Goal: Communication & Community: Answer question/provide support

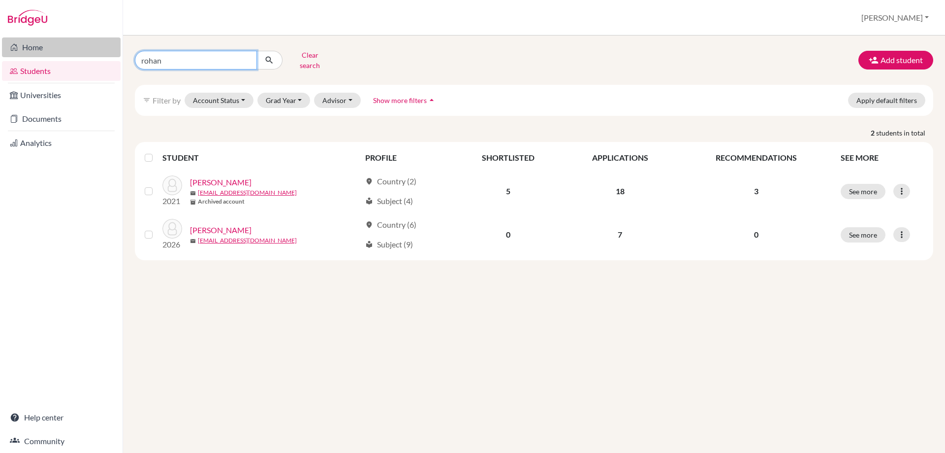
drag, startPoint x: 202, startPoint y: 58, endPoint x: 97, endPoint y: 40, distance: 106.9
click at [125, 47] on div "rohan Clear search Add student filter_list Filter by Account Status Active acco…" at bounding box center [534, 243] width 822 height 417
type input "sime"
click at [268, 56] on icon "submit" at bounding box center [269, 60] width 10 height 10
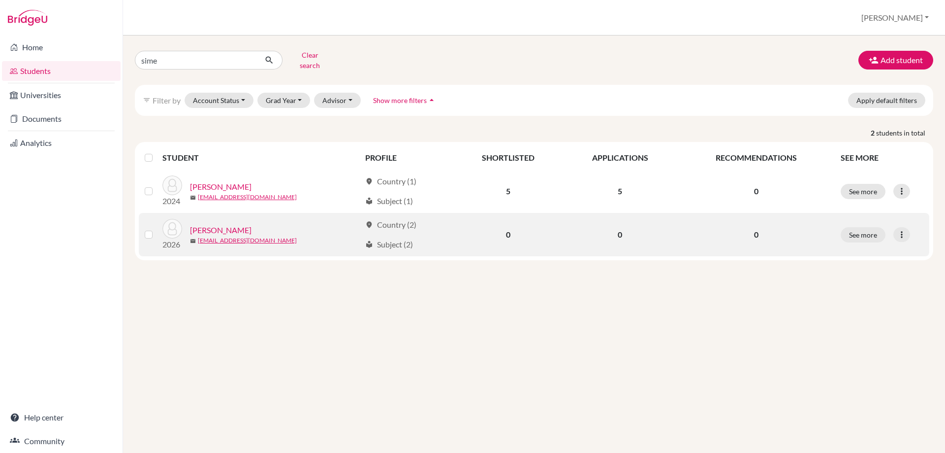
click at [226, 224] on link "Sime, Matthew" at bounding box center [221, 230] width 62 height 12
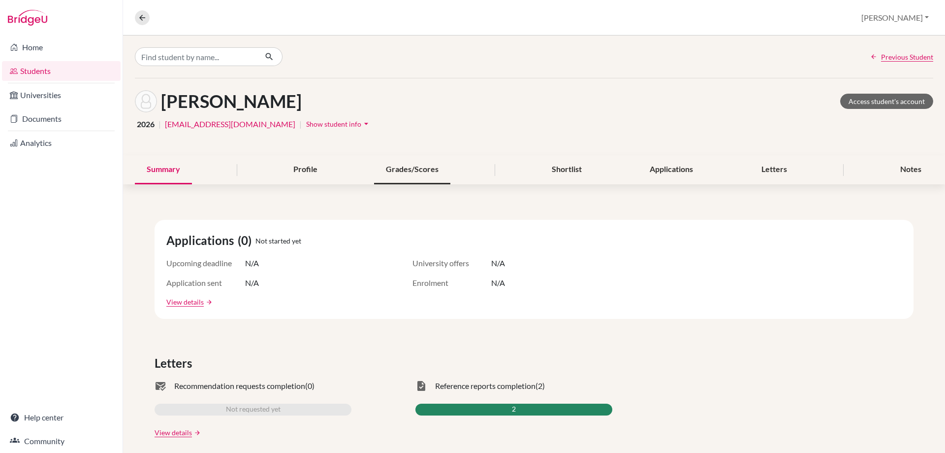
click at [418, 172] on div "Grades/Scores" at bounding box center [412, 169] width 76 height 29
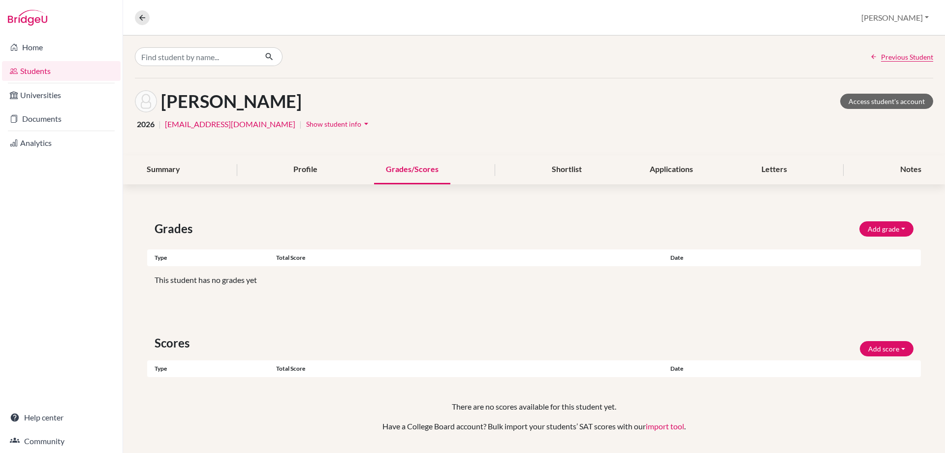
click at [306, 117] on button "Show student info arrow_drop_down" at bounding box center [339, 123] width 66 height 15
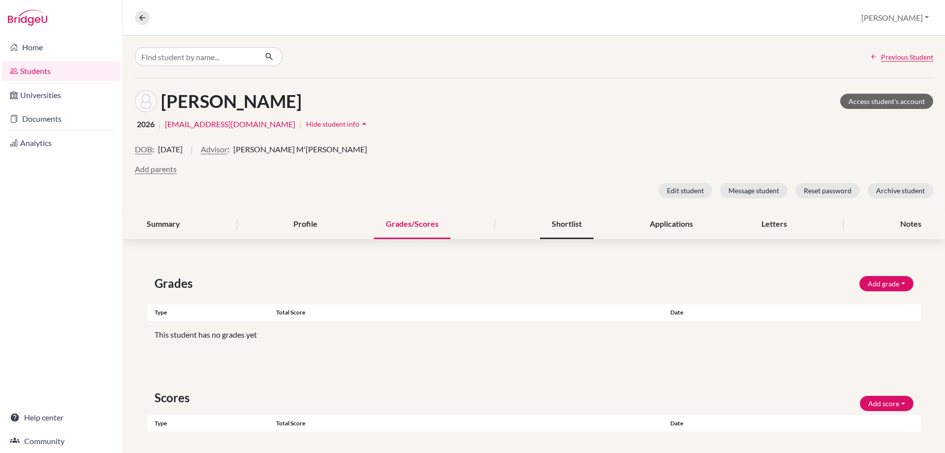
click at [554, 227] on div "Shortlist" at bounding box center [567, 224] width 54 height 29
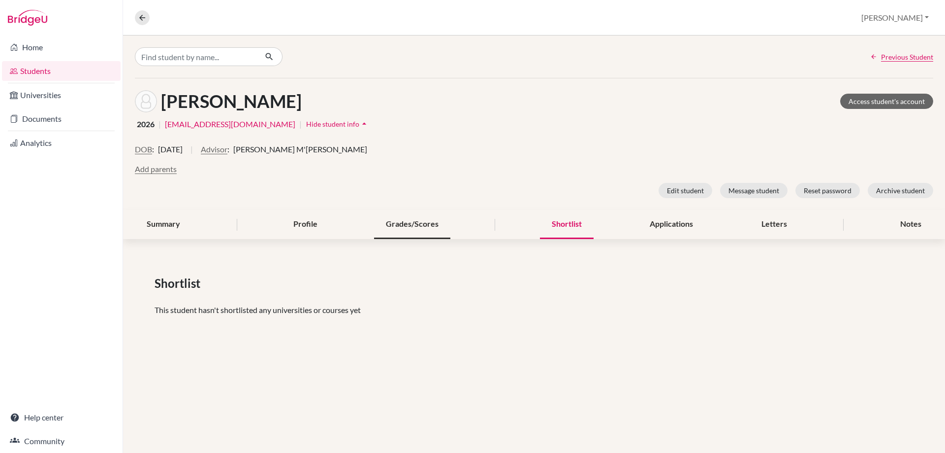
click at [409, 227] on div "Grades/Scores" at bounding box center [412, 224] width 76 height 29
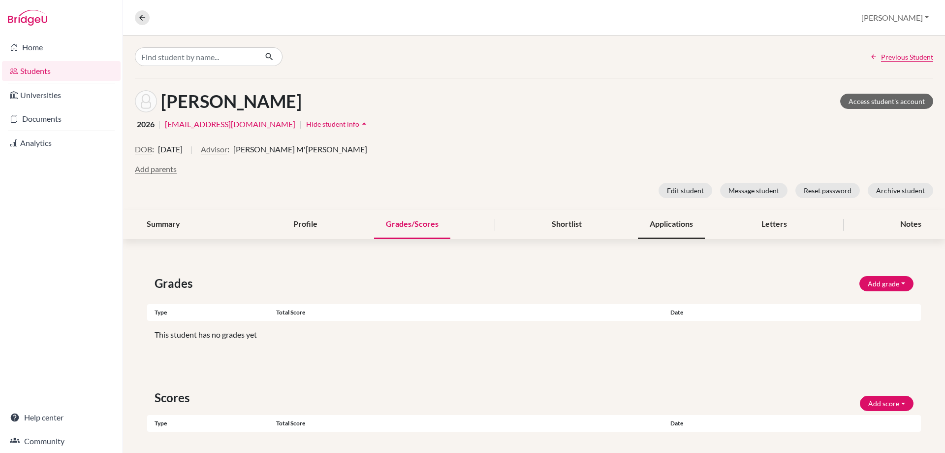
click at [645, 228] on div "Applications" at bounding box center [671, 224] width 67 height 29
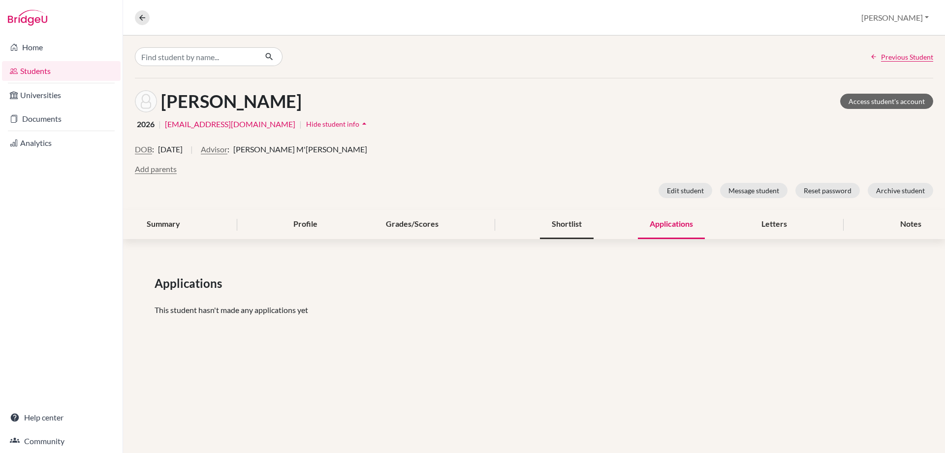
click at [583, 227] on div "Shortlist" at bounding box center [567, 224] width 54 height 29
click at [901, 225] on div "Notes" at bounding box center [911, 224] width 45 height 29
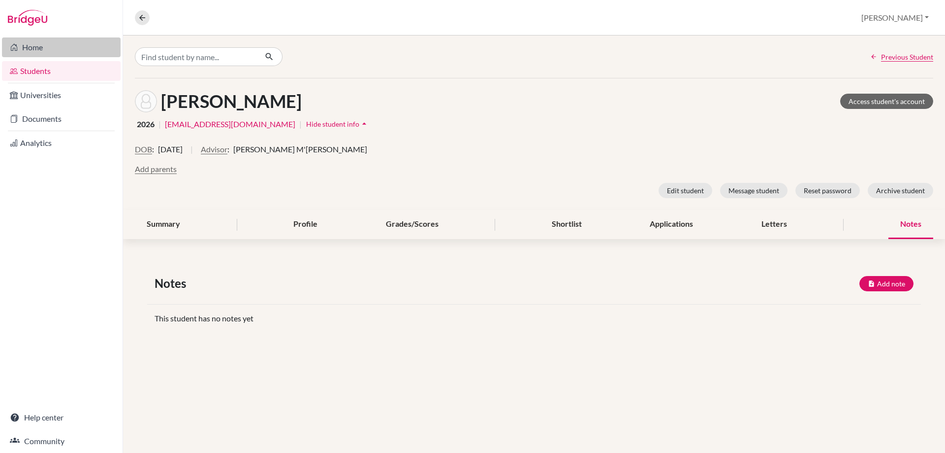
click at [47, 41] on link "Home" at bounding box center [61, 47] width 119 height 20
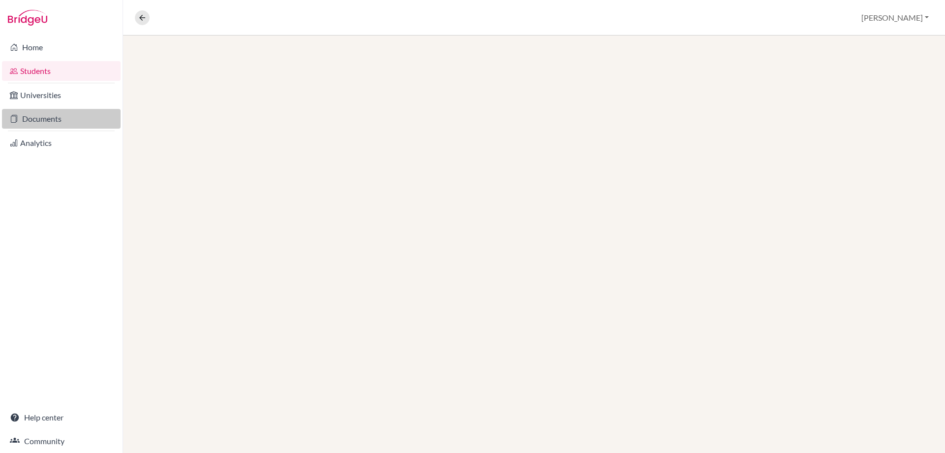
click at [28, 121] on link "Documents" at bounding box center [61, 119] width 119 height 20
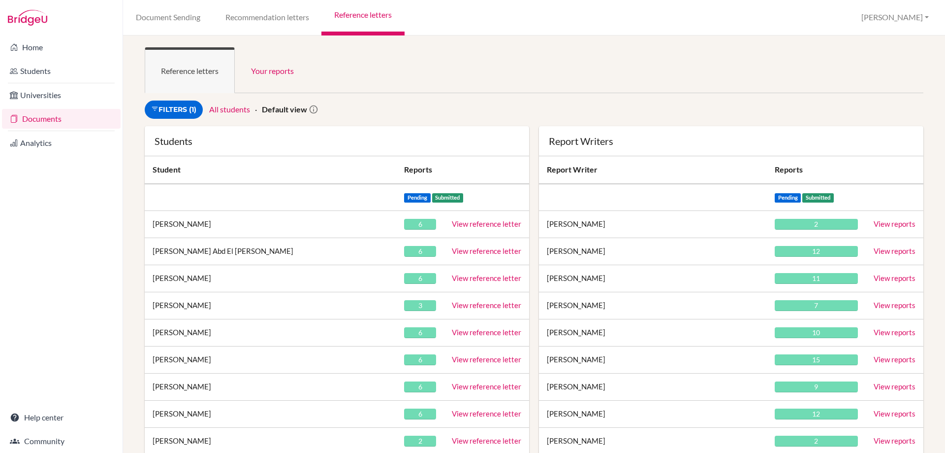
click at [348, 92] on ul "Reference letters Your reports" at bounding box center [534, 70] width 779 height 46
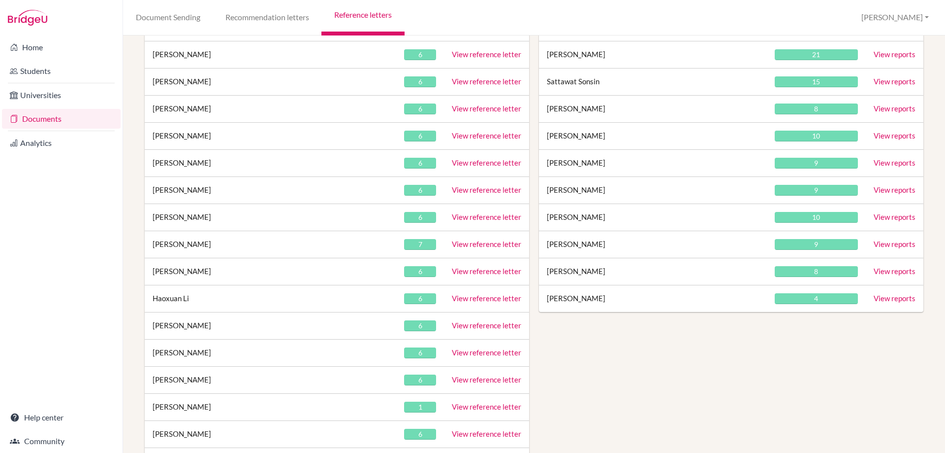
click at [480, 248] on link "View reference letter" at bounding box center [486, 243] width 69 height 9
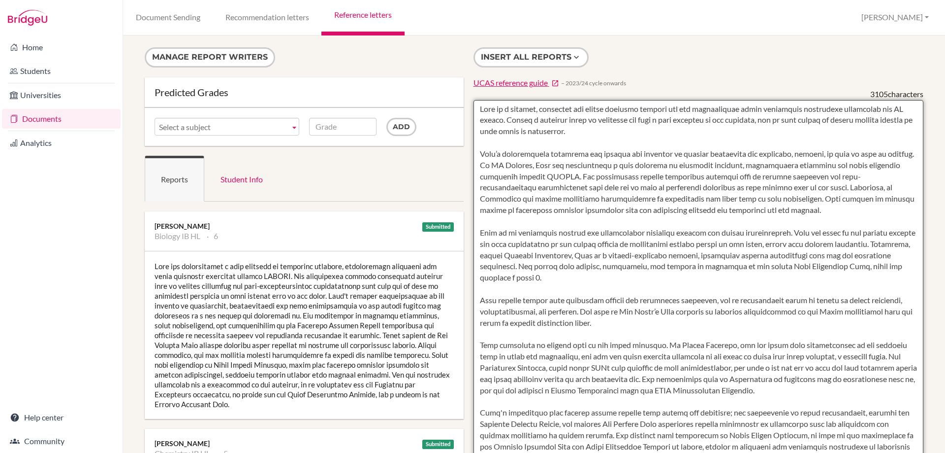
click at [483, 125] on textarea at bounding box center [699, 384] width 451 height 569
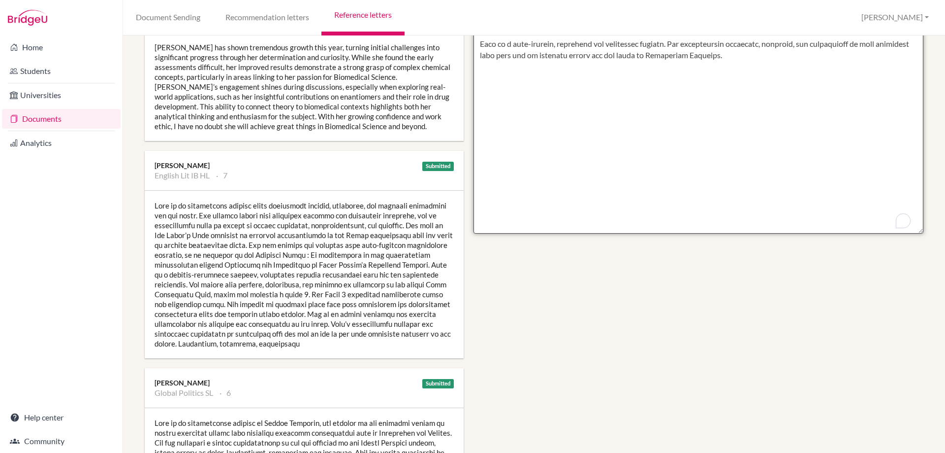
scroll to position [437, 0]
drag, startPoint x: 476, startPoint y: 108, endPoint x: 810, endPoint y: 102, distance: 334.4
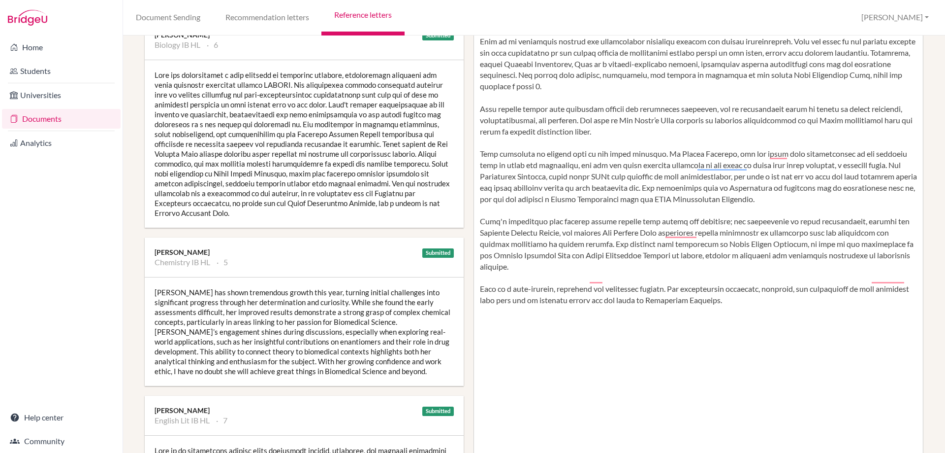
scroll to position [0, 0]
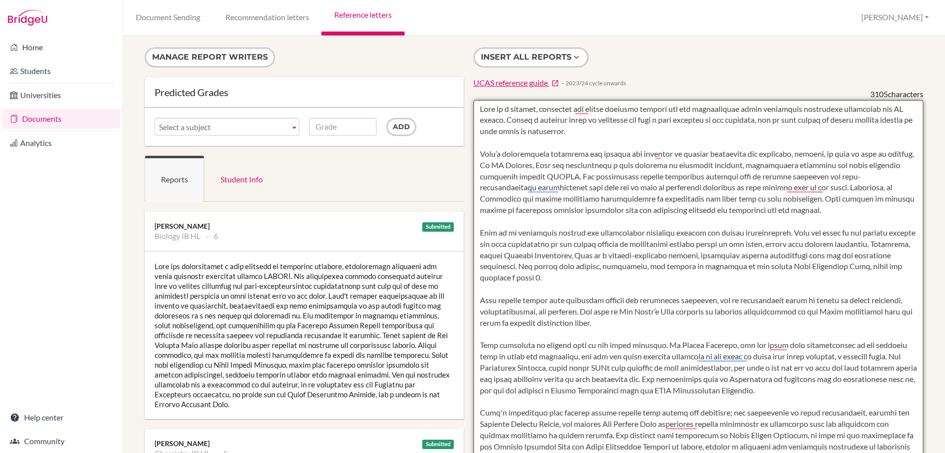
click at [643, 169] on textarea "To enrich screen reader interactions, please activate Accessibility in Grammarl…" at bounding box center [699, 384] width 451 height 569
click at [637, 180] on textarea "To enrich screen reader interactions, please activate Accessibility in Grammarl…" at bounding box center [699, 384] width 451 height 569
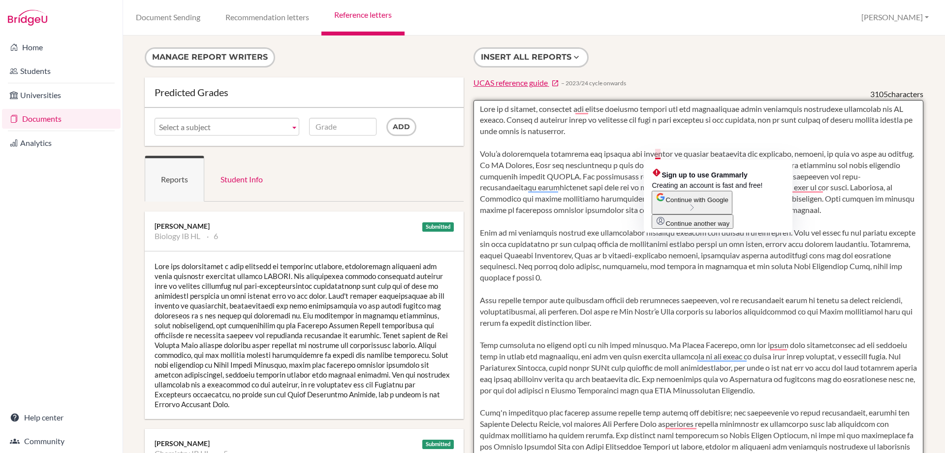
click at [655, 154] on textarea "To enrich screen reader interactions, please activate Accessibility in Grammarl…" at bounding box center [699, 384] width 451 height 569
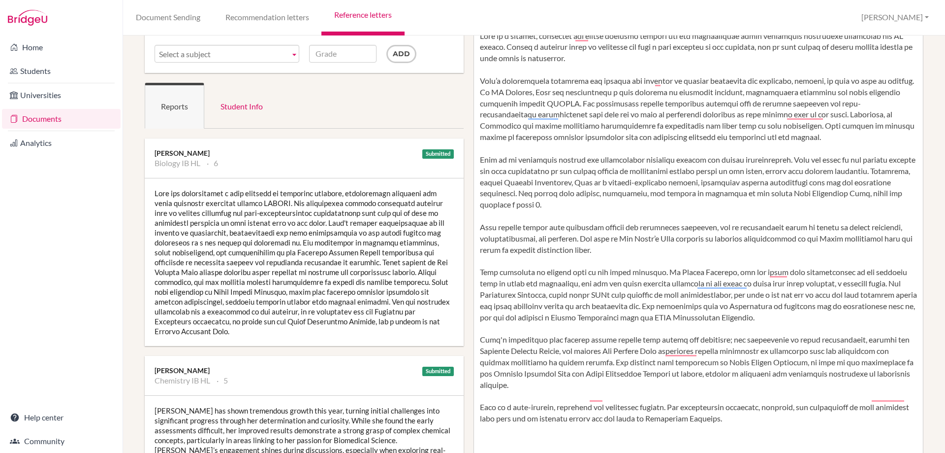
scroll to position [98, 0]
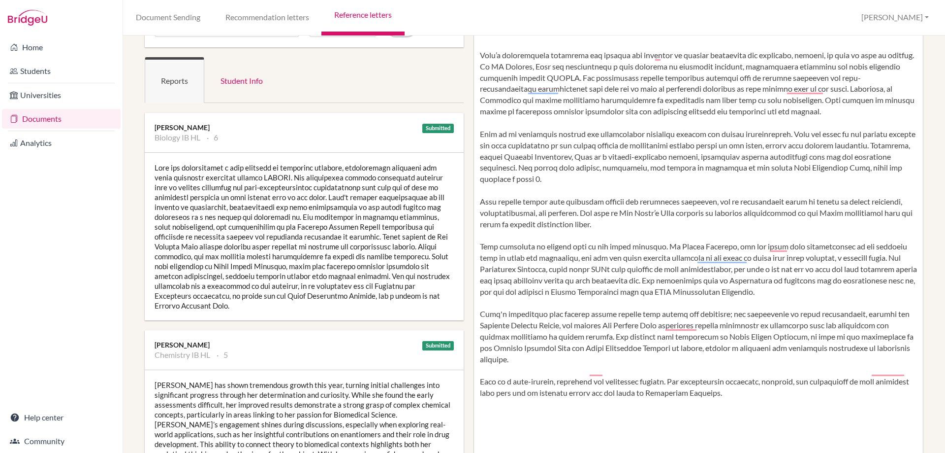
click at [153, 169] on div at bounding box center [304, 236] width 319 height 167
click at [156, 165] on div at bounding box center [304, 236] width 319 height 167
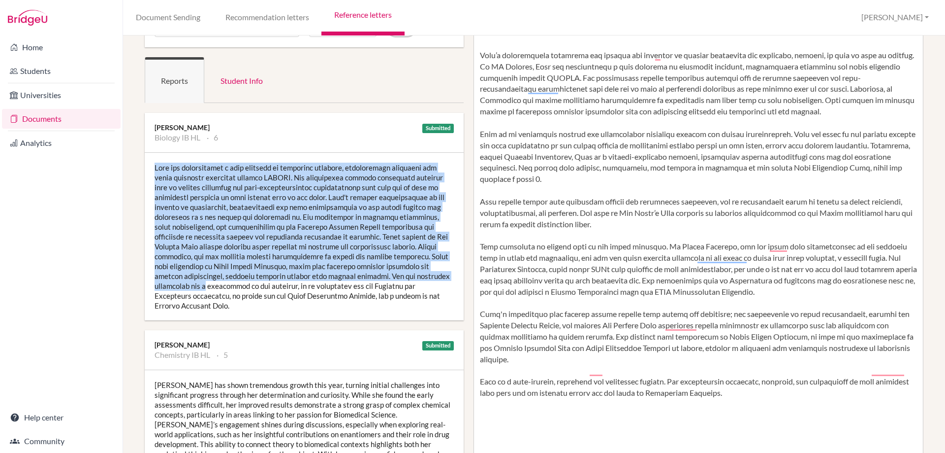
drag, startPoint x: 154, startPoint y: 165, endPoint x: 438, endPoint y: 274, distance: 303.6
click at [438, 274] on div at bounding box center [304, 236] width 319 height 167
click at [273, 246] on div at bounding box center [304, 236] width 319 height 167
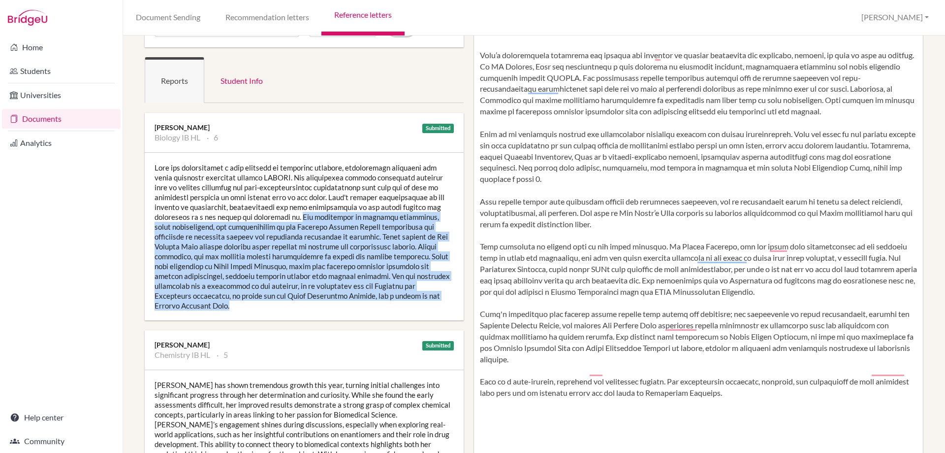
drag, startPoint x: 255, startPoint y: 217, endPoint x: 447, endPoint y: 293, distance: 206.5
click at [447, 293] on div at bounding box center [304, 236] width 319 height 167
copy div "Her engagement in genomics coursework, essay competitions, and contributions to…"
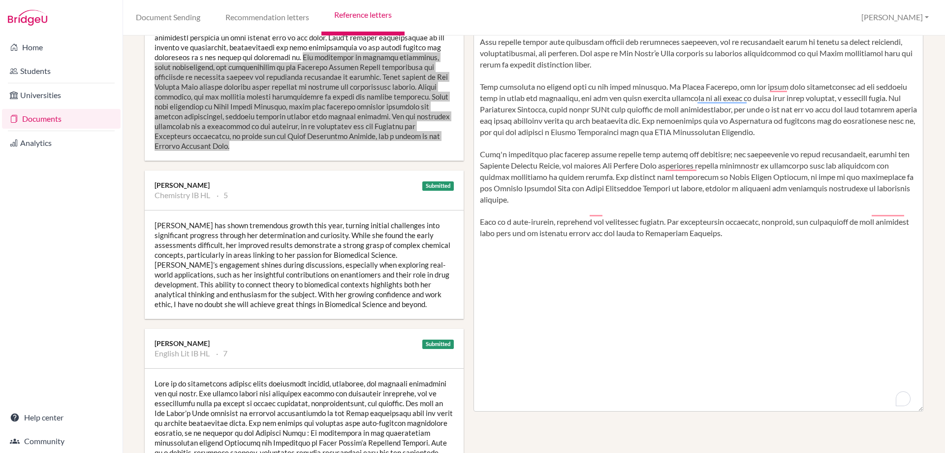
scroll to position [295, 0]
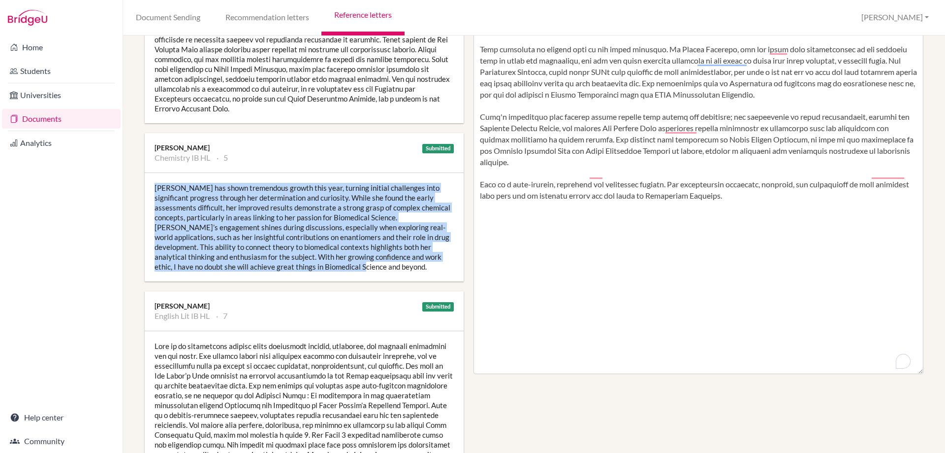
drag, startPoint x: 305, startPoint y: 258, endPoint x: 155, endPoint y: 173, distance: 172.6
click at [155, 173] on div "Siya has shown tremendous growth this year, turning initial challenges into sig…" at bounding box center [304, 227] width 319 height 108
copy div "Siya has shown tremendous growth this year, turning initial challenges into sig…"
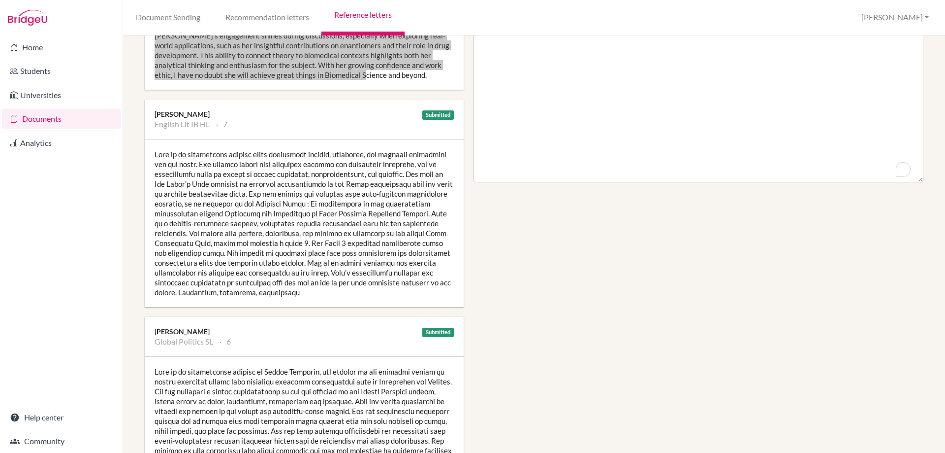
scroll to position [492, 0]
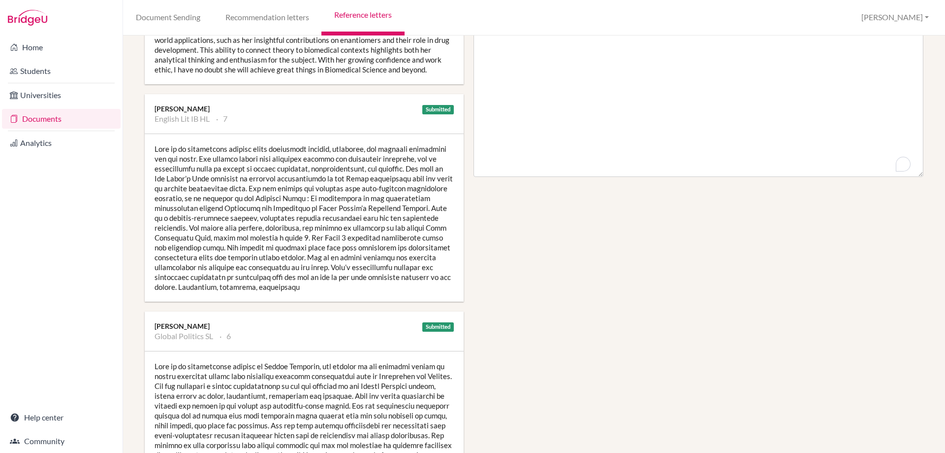
click at [154, 139] on div at bounding box center [304, 217] width 319 height 167
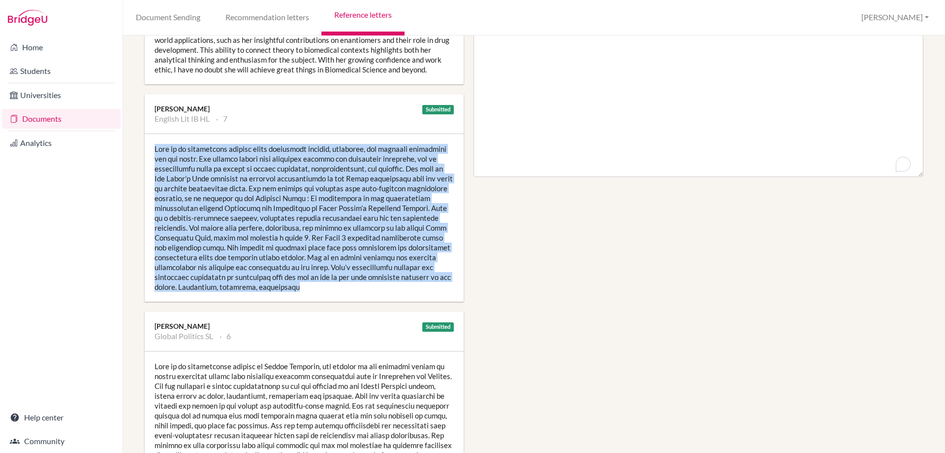
drag, startPoint x: 156, startPoint y: 141, endPoint x: 320, endPoint y: 274, distance: 211.1
click at [320, 274] on div at bounding box center [304, 217] width 319 height 167
copy div "Siya is an exceptional student whose analytical insight, eloquence, and critica…"
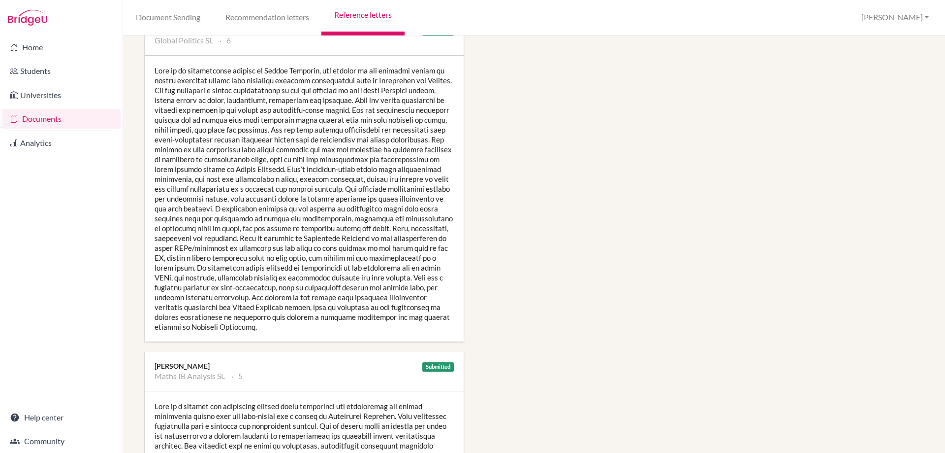
click at [204, 281] on div at bounding box center [304, 199] width 319 height 286
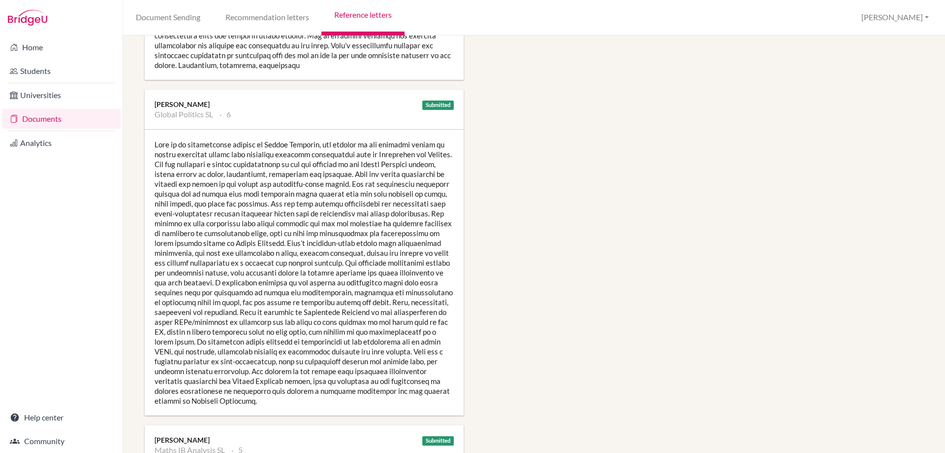
scroll to position [715, 0]
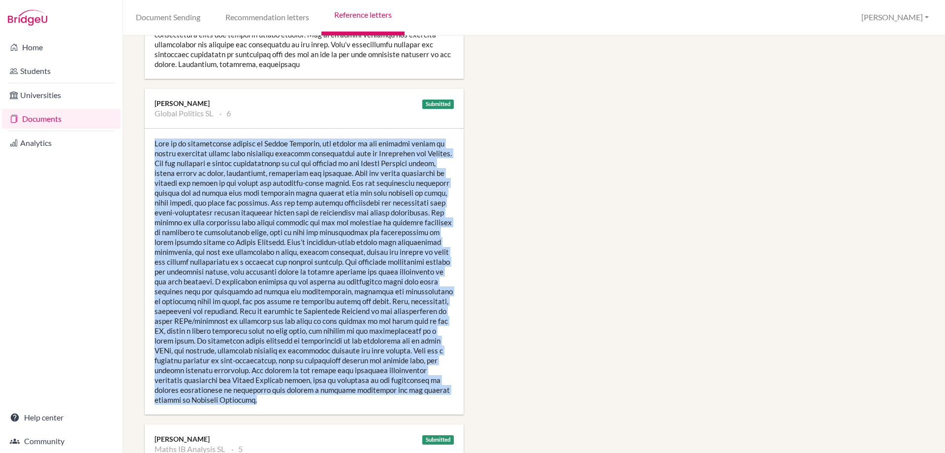
drag, startPoint x: 155, startPoint y: 206, endPoint x: 338, endPoint y: 392, distance: 260.5
click at [338, 392] on div at bounding box center [304, 272] width 319 height 286
copy div "Siya is an enthusiastic student of Global Politics, who thrives on the research…"
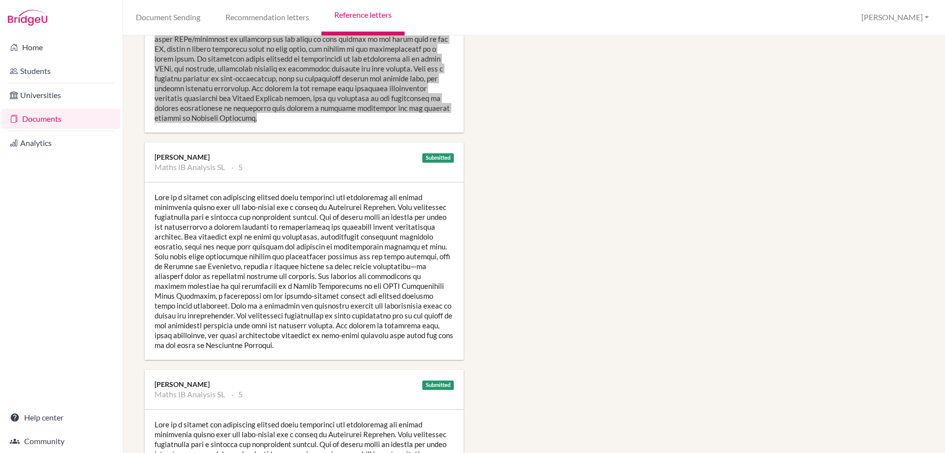
scroll to position [1010, 0]
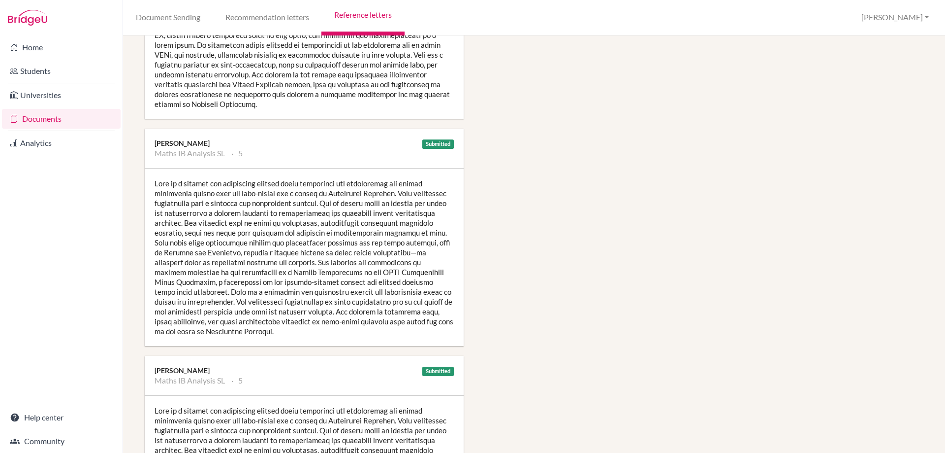
click at [154, 176] on div at bounding box center [304, 256] width 319 height 177
click at [161, 174] on div at bounding box center [304, 256] width 319 height 177
click at [154, 172] on div at bounding box center [304, 256] width 319 height 177
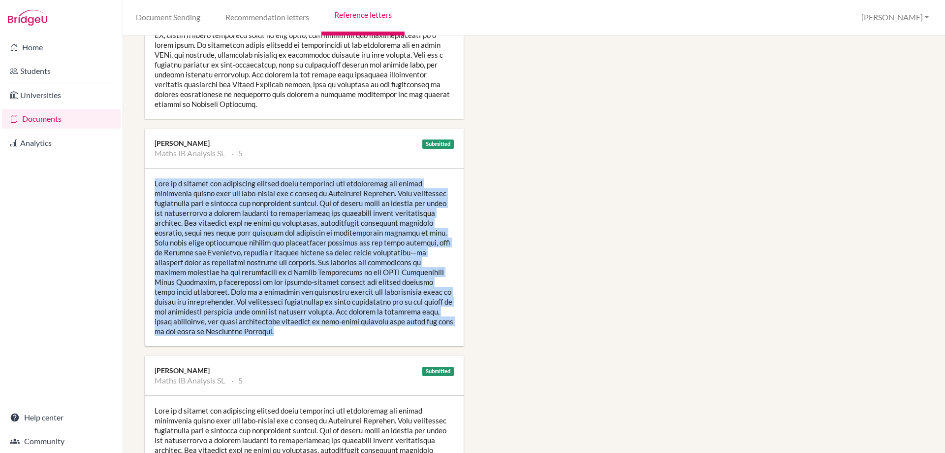
drag, startPoint x: 156, startPoint y: 172, endPoint x: 260, endPoint y: 322, distance: 182.2
click at [260, 322] on div at bounding box center [304, 256] width 319 height 177
copy div "Siya is a curious and thoughtful learner whose enthusiasm for mathematics and s…"
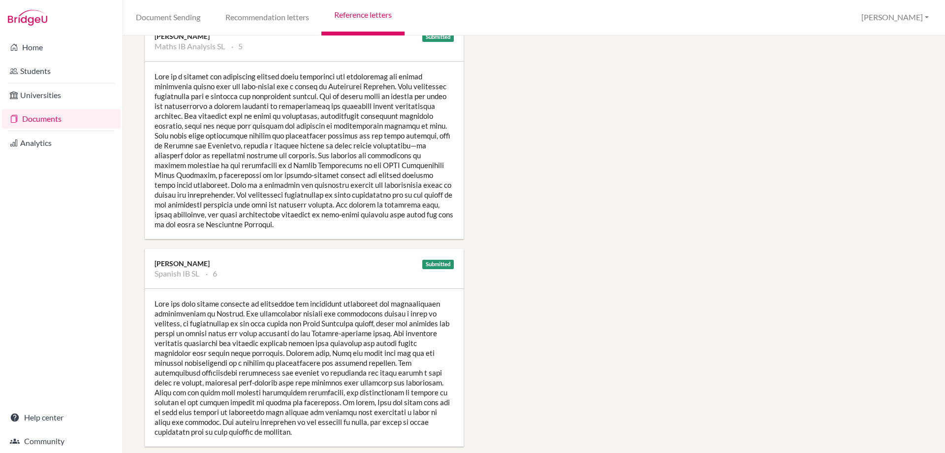
scroll to position [1355, 0]
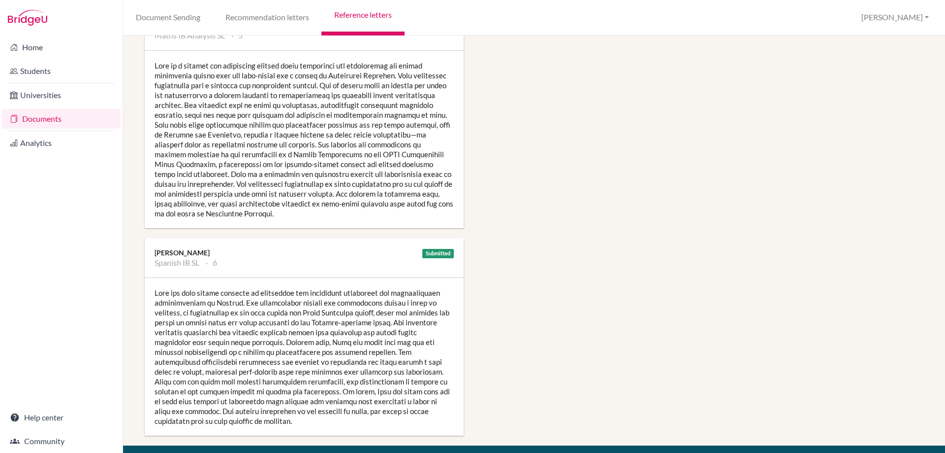
click at [153, 285] on div at bounding box center [304, 357] width 319 height 158
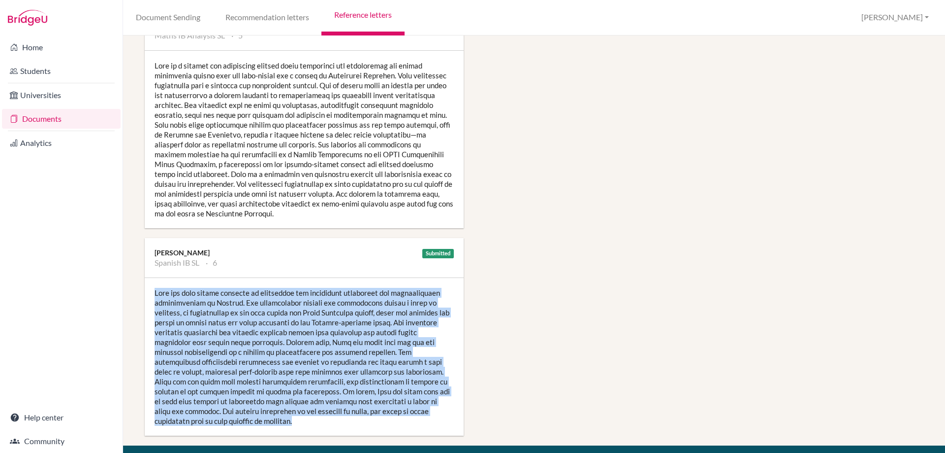
drag, startPoint x: 155, startPoint y: 281, endPoint x: 247, endPoint y: 409, distance: 157.4
click at [247, 409] on div at bounding box center [304, 357] width 319 height 158
copy div "Siya has made strong progress in developing her linguistic competence and inter…"
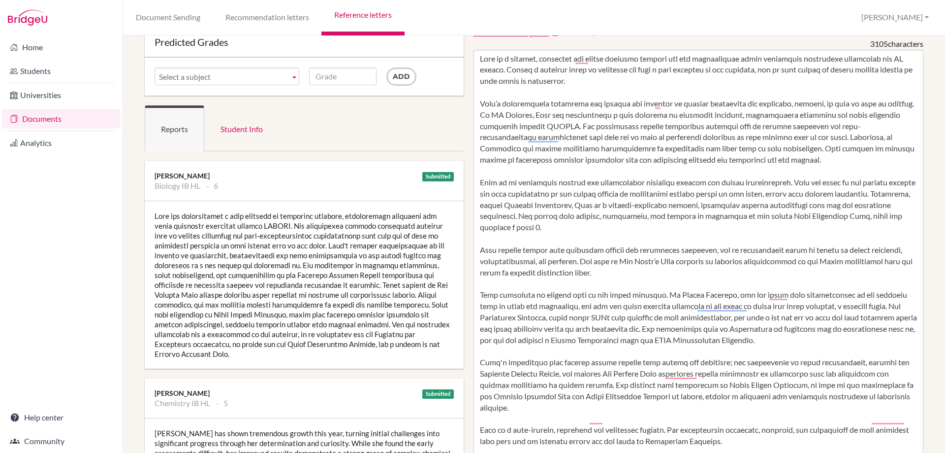
scroll to position [0, 0]
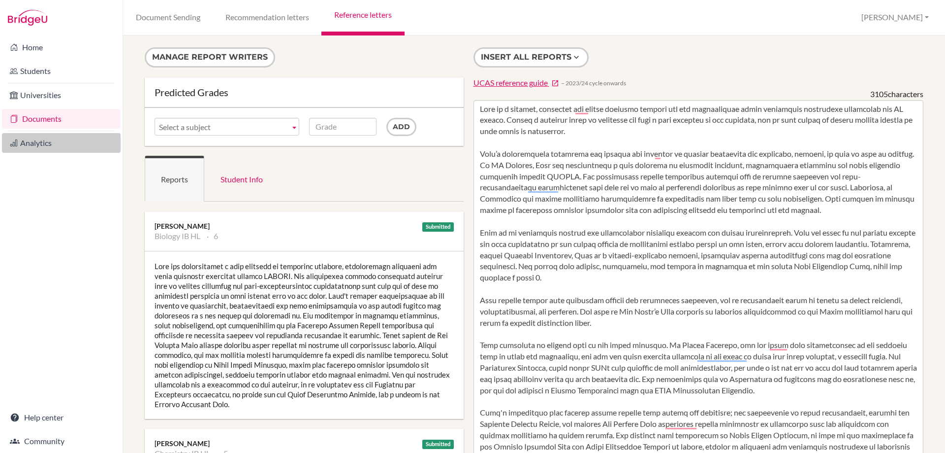
click at [41, 142] on link "Analytics" at bounding box center [61, 143] width 119 height 20
